Goal: Find specific page/section: Find specific page/section

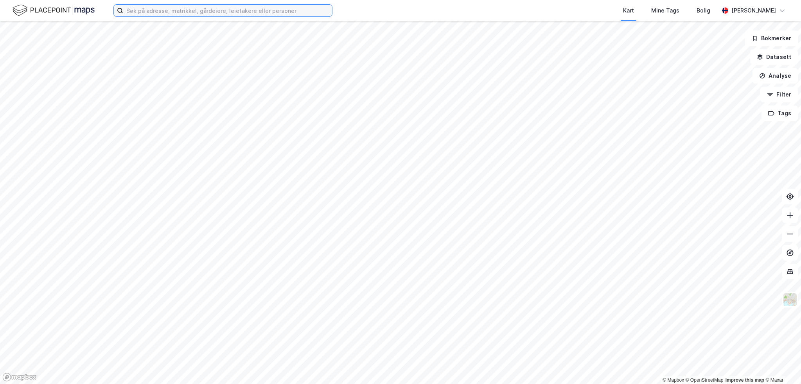
click at [145, 9] on input at bounding box center [227, 11] width 209 height 12
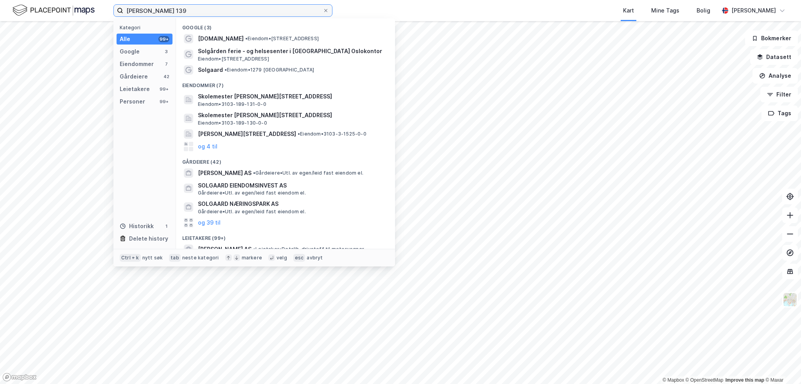
type input "[PERSON_NAME] 139"
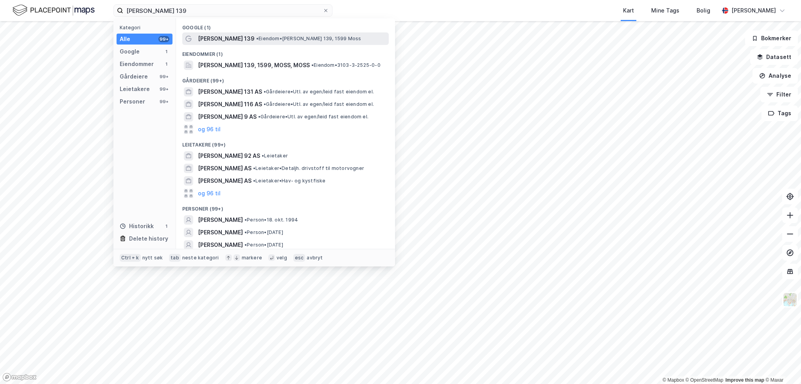
click at [264, 38] on span "• [PERSON_NAME] 139, 1599 Moss" at bounding box center [308, 39] width 105 height 6
